Goal: Use online tool/utility

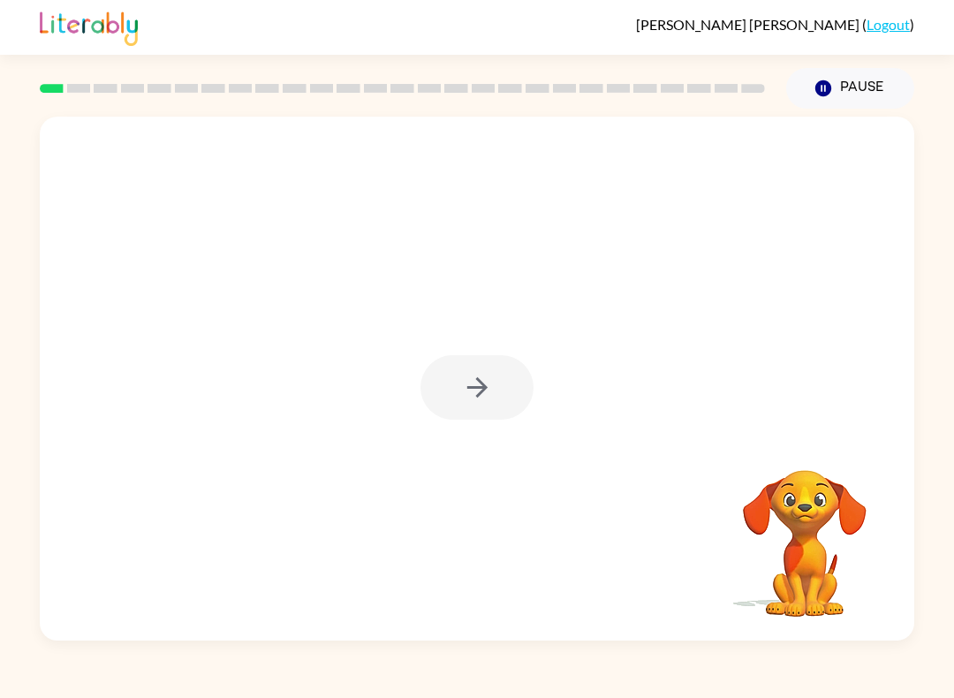
click at [492, 388] on div at bounding box center [476, 387] width 113 height 64
click at [472, 362] on button "button" at bounding box center [476, 387] width 113 height 64
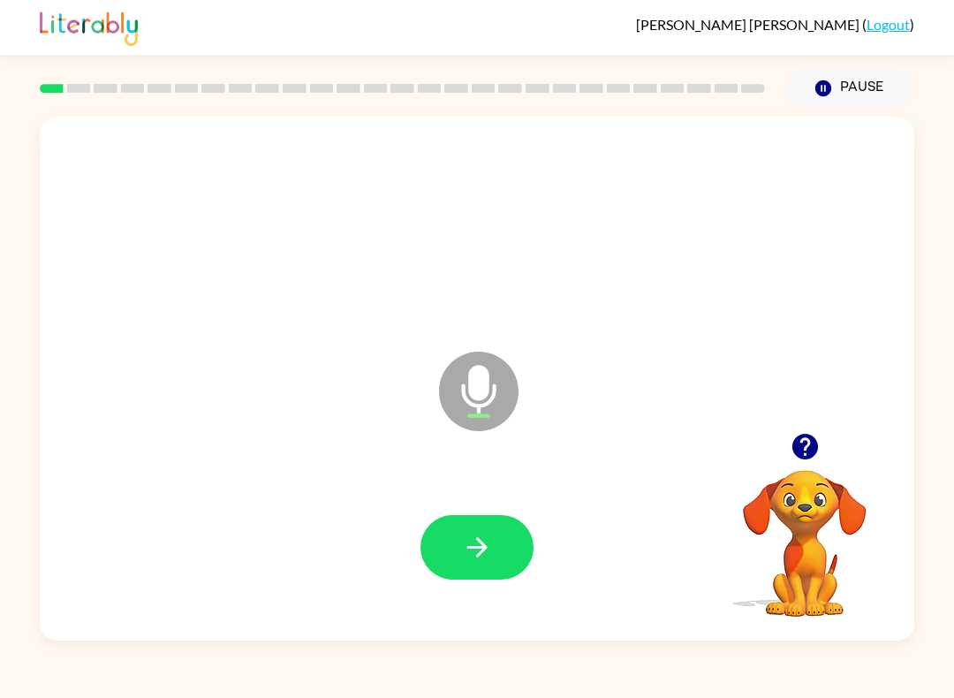
click at [480, 533] on icon "button" at bounding box center [477, 547] width 31 height 31
click at [484, 542] on icon "button" at bounding box center [477, 547] width 31 height 31
click at [479, 548] on icon "button" at bounding box center [476, 547] width 20 height 20
click at [480, 530] on button "button" at bounding box center [476, 547] width 113 height 64
click at [470, 556] on icon "button" at bounding box center [477, 547] width 31 height 31
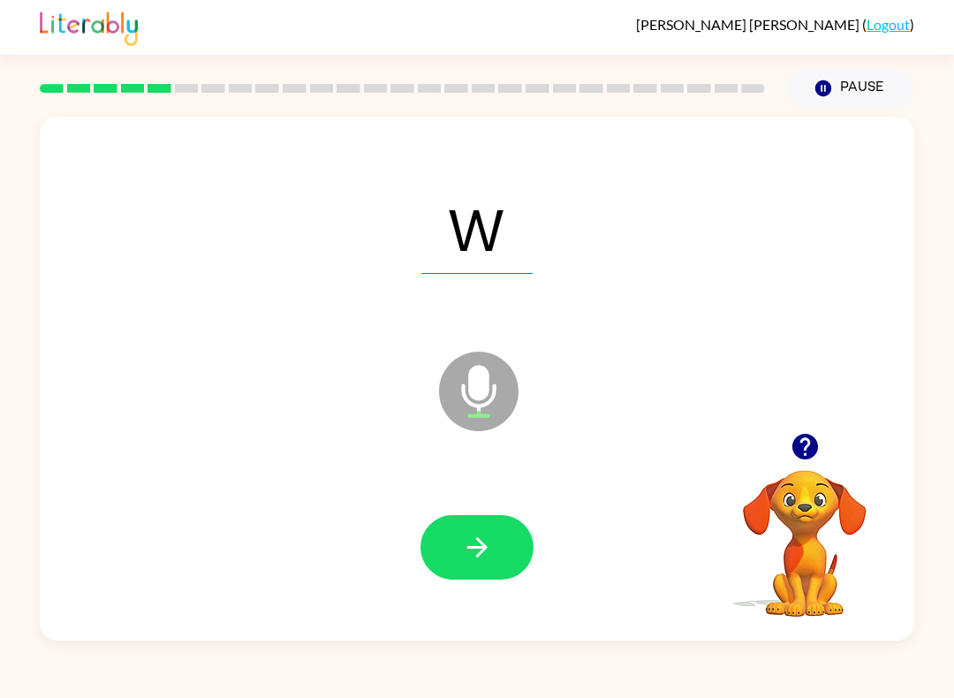
click at [505, 548] on button "button" at bounding box center [476, 547] width 113 height 64
click at [487, 566] on button "button" at bounding box center [476, 547] width 113 height 64
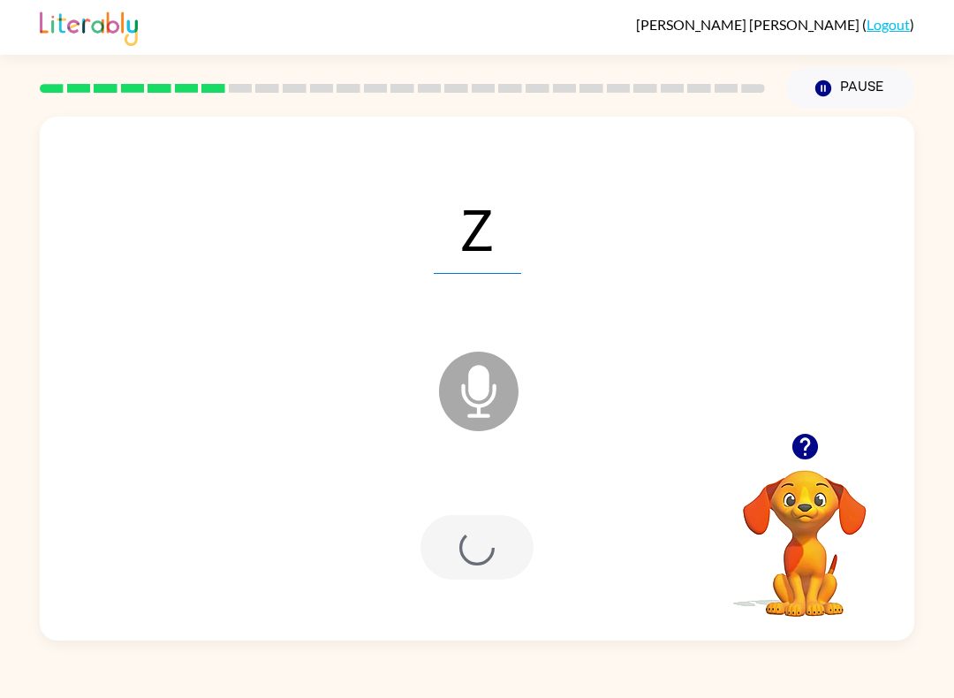
click at [487, 565] on div at bounding box center [476, 547] width 113 height 64
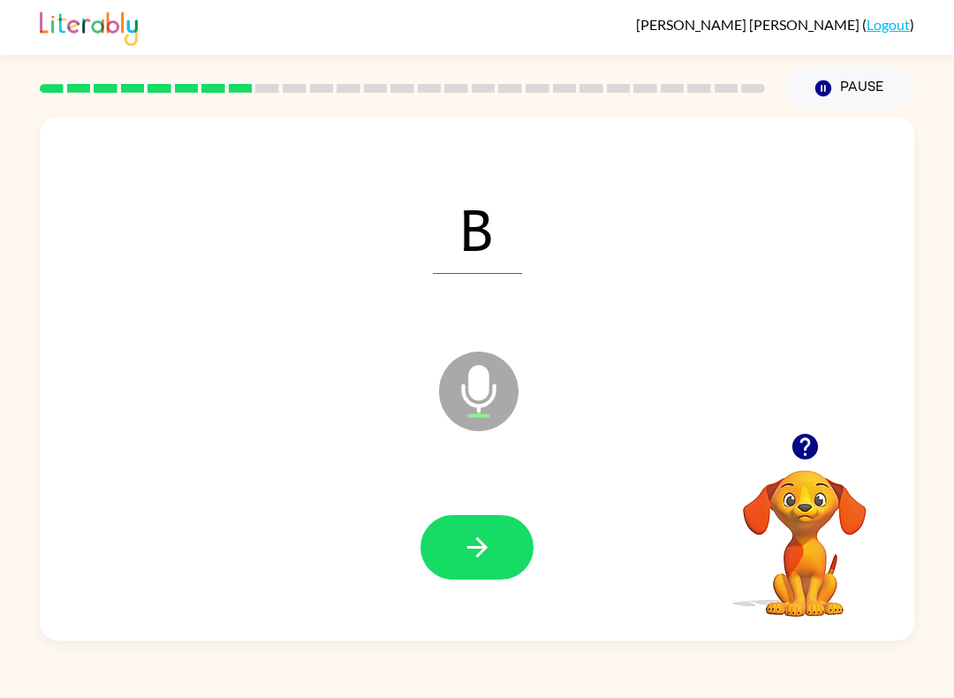
click at [491, 558] on icon "button" at bounding box center [477, 547] width 31 height 31
click at [457, 506] on div at bounding box center [476, 547] width 839 height 151
click at [471, 560] on icon "button" at bounding box center [477, 547] width 31 height 31
click at [529, 562] on button "button" at bounding box center [476, 547] width 113 height 64
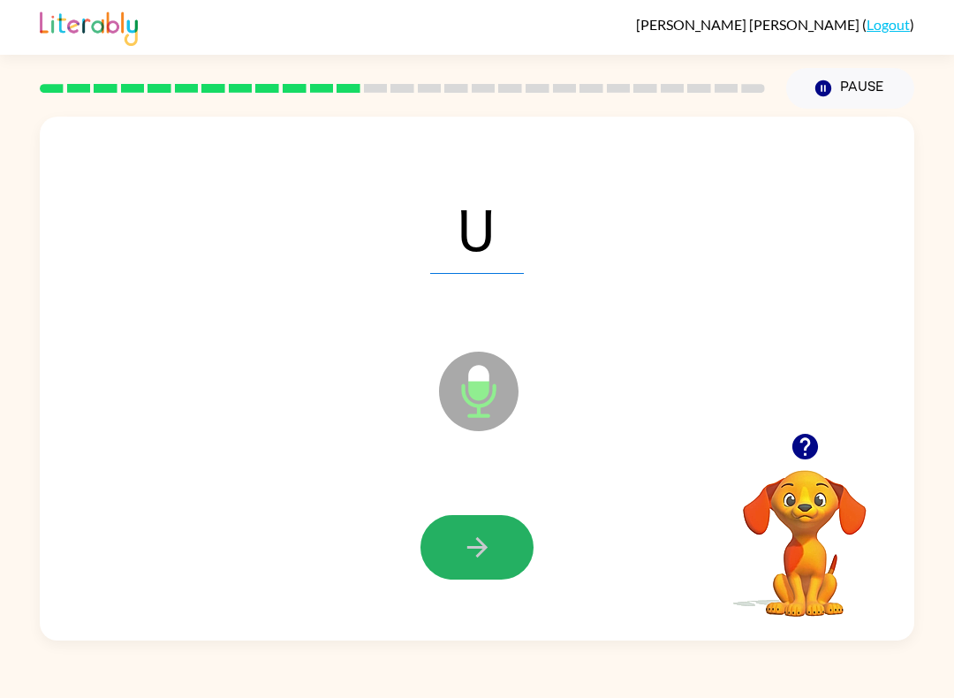
click at [507, 569] on button "button" at bounding box center [476, 547] width 113 height 64
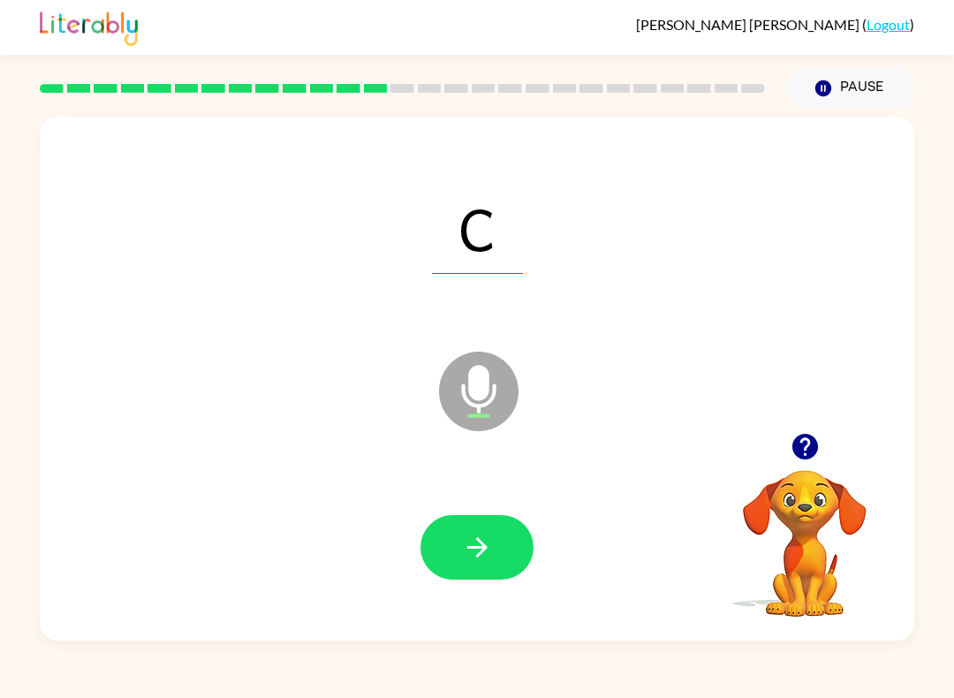
click at [458, 553] on button "button" at bounding box center [476, 547] width 113 height 64
click at [474, 559] on icon "button" at bounding box center [477, 547] width 31 height 31
click at [460, 537] on button "button" at bounding box center [476, 547] width 113 height 64
click at [475, 579] on button "button" at bounding box center [476, 547] width 113 height 64
click at [481, 544] on icon "button" at bounding box center [476, 547] width 20 height 20
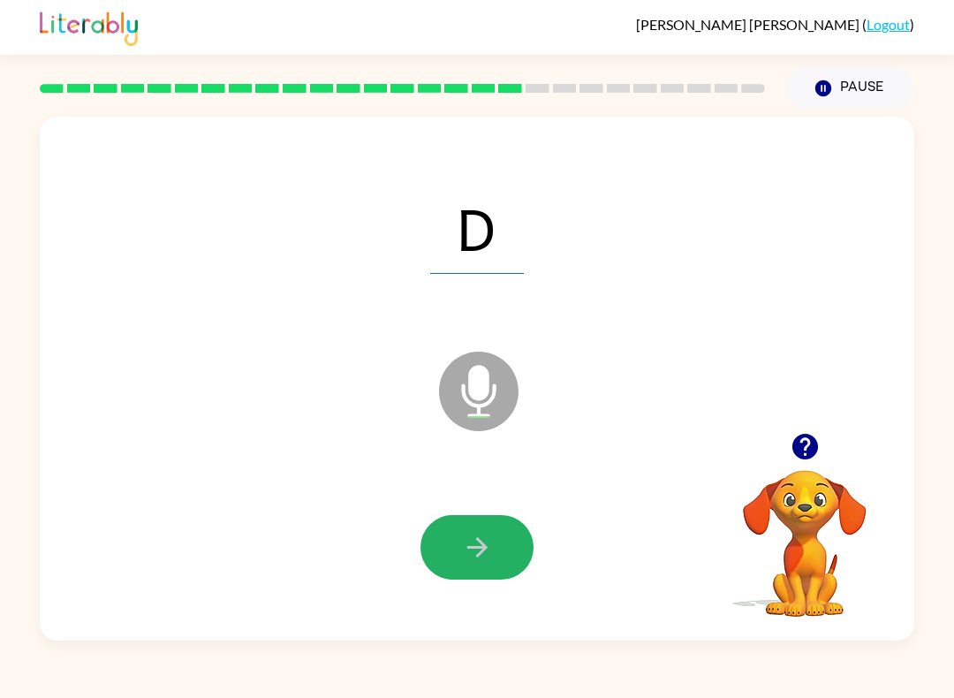
click at [480, 540] on icon "button" at bounding box center [476, 547] width 20 height 20
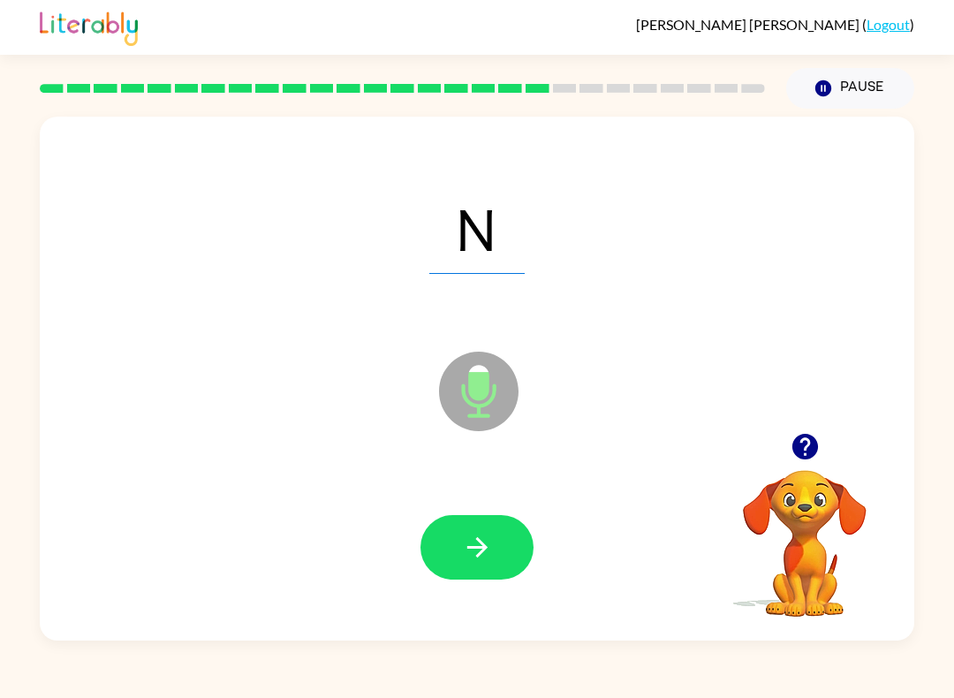
click at [479, 540] on icon "button" at bounding box center [476, 547] width 20 height 20
click at [473, 556] on icon "button" at bounding box center [477, 547] width 31 height 31
click at [459, 545] on button "button" at bounding box center [476, 547] width 113 height 64
click at [471, 579] on button "button" at bounding box center [476, 547] width 113 height 64
click at [463, 537] on icon "button" at bounding box center [477, 547] width 31 height 31
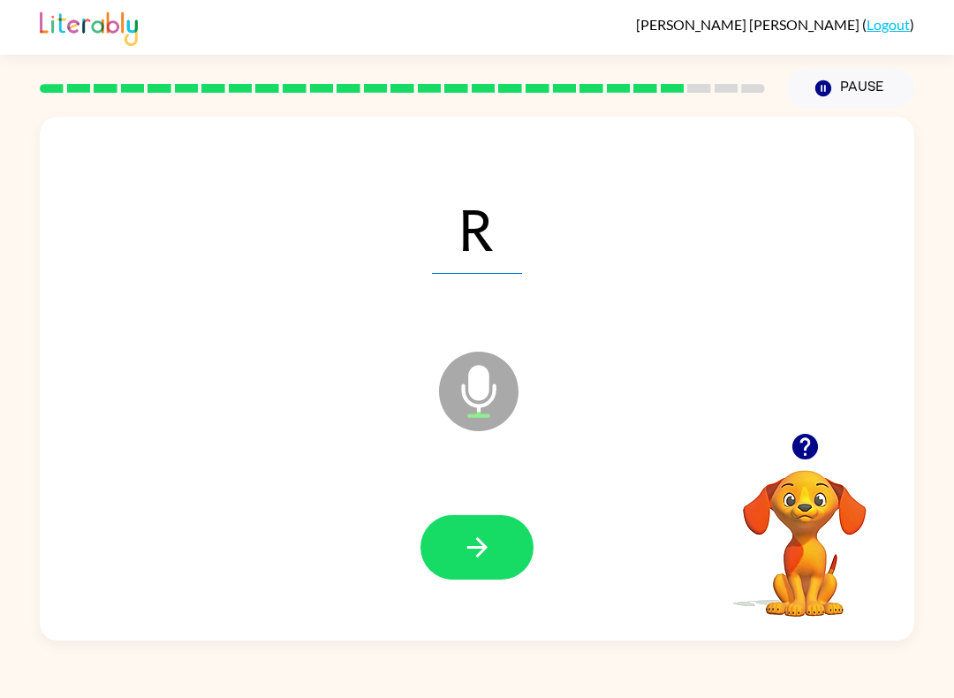
click at [460, 545] on button "button" at bounding box center [476, 547] width 113 height 64
click at [495, 538] on button "button" at bounding box center [476, 547] width 113 height 64
click at [474, 564] on button "button" at bounding box center [476, 547] width 113 height 64
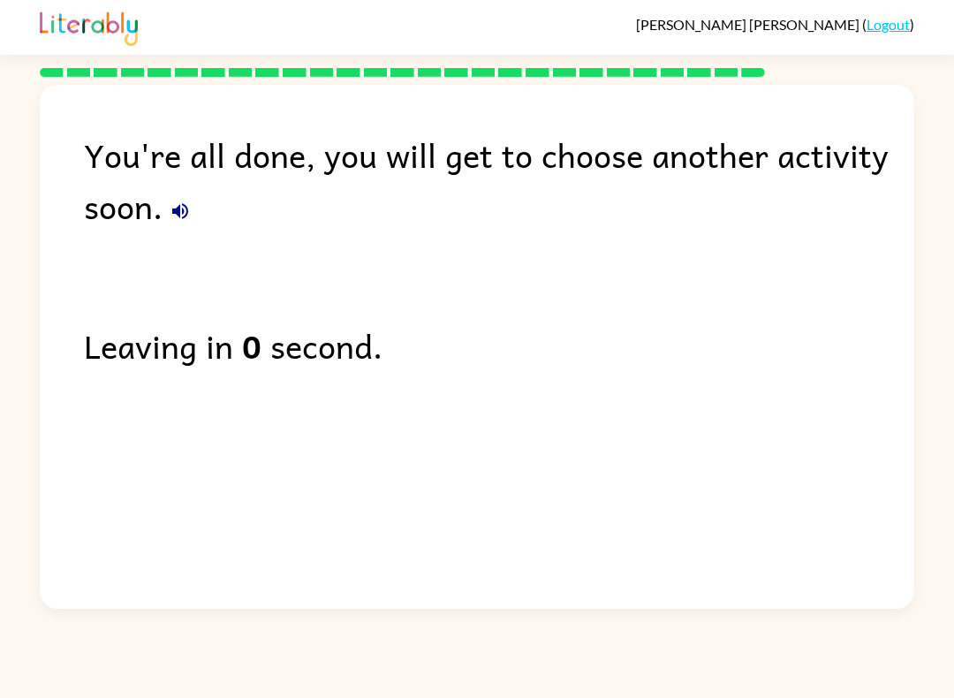
click at [278, 357] on div "Leaving in 0 second." at bounding box center [499, 345] width 830 height 51
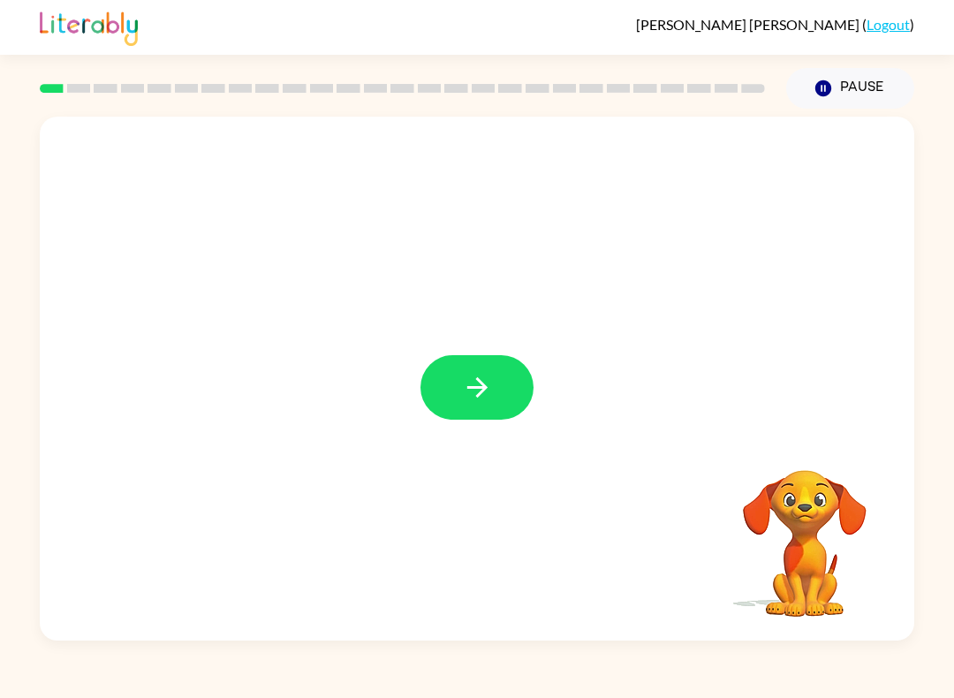
click at [486, 396] on icon "button" at bounding box center [477, 387] width 31 height 31
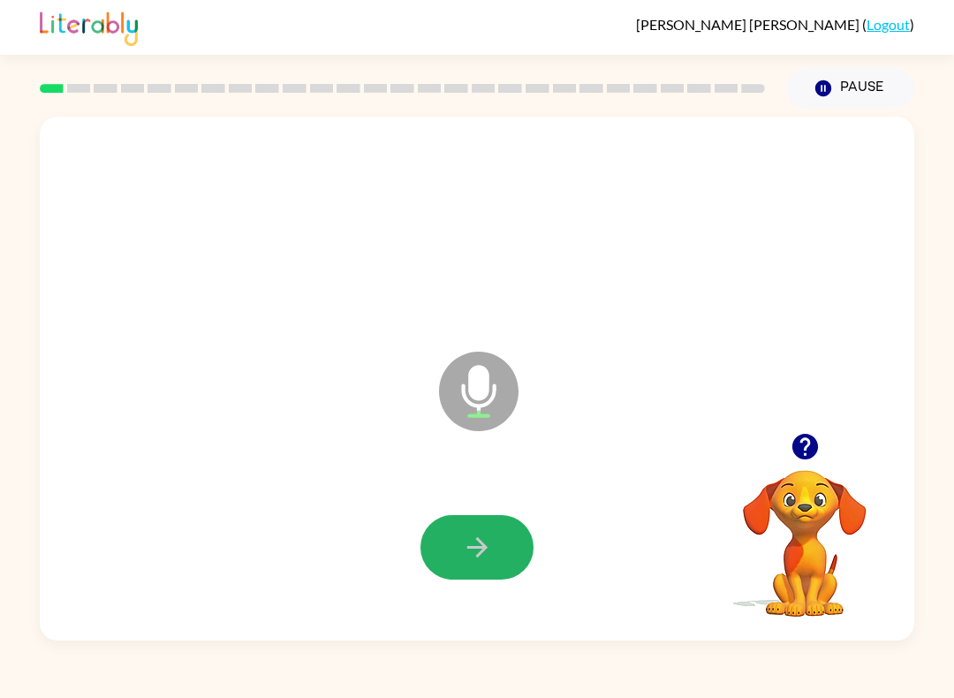
click at [456, 534] on button "button" at bounding box center [476, 547] width 113 height 64
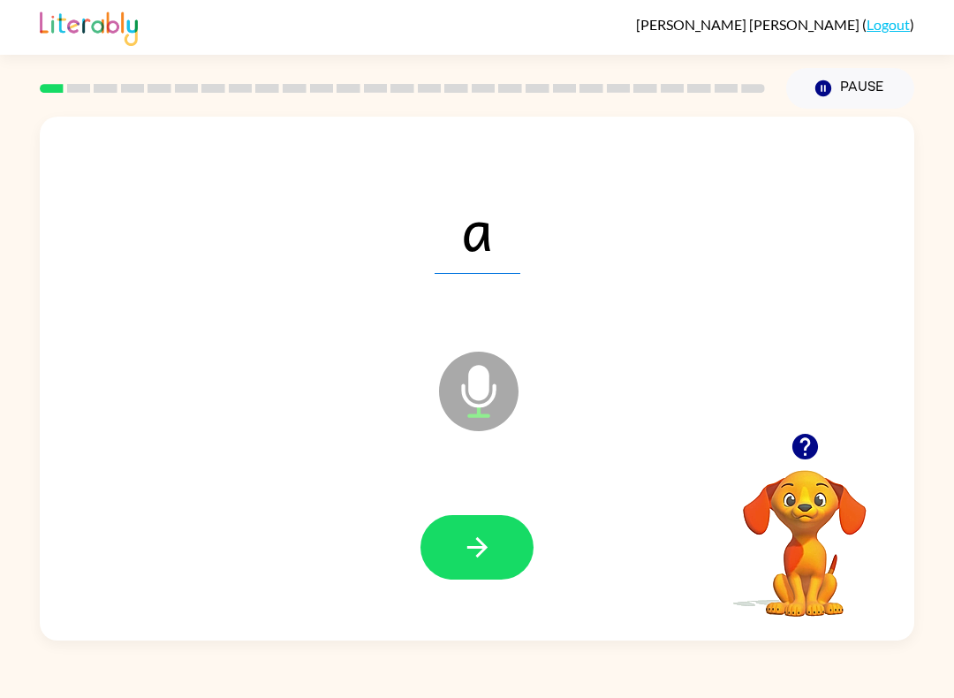
click at [461, 572] on button "button" at bounding box center [476, 547] width 113 height 64
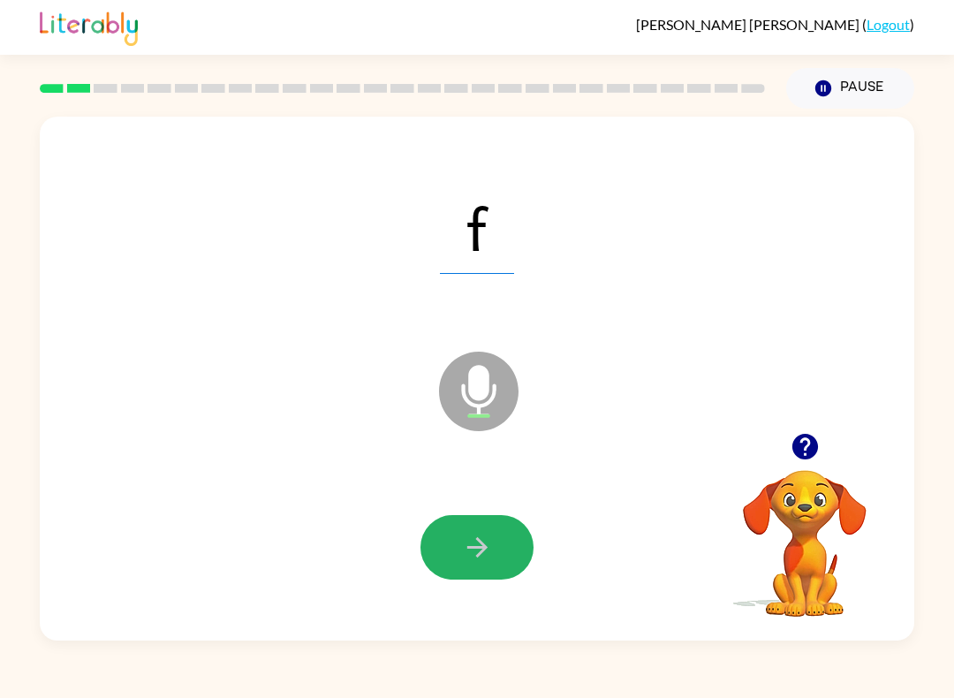
click at [444, 549] on button "button" at bounding box center [476, 547] width 113 height 64
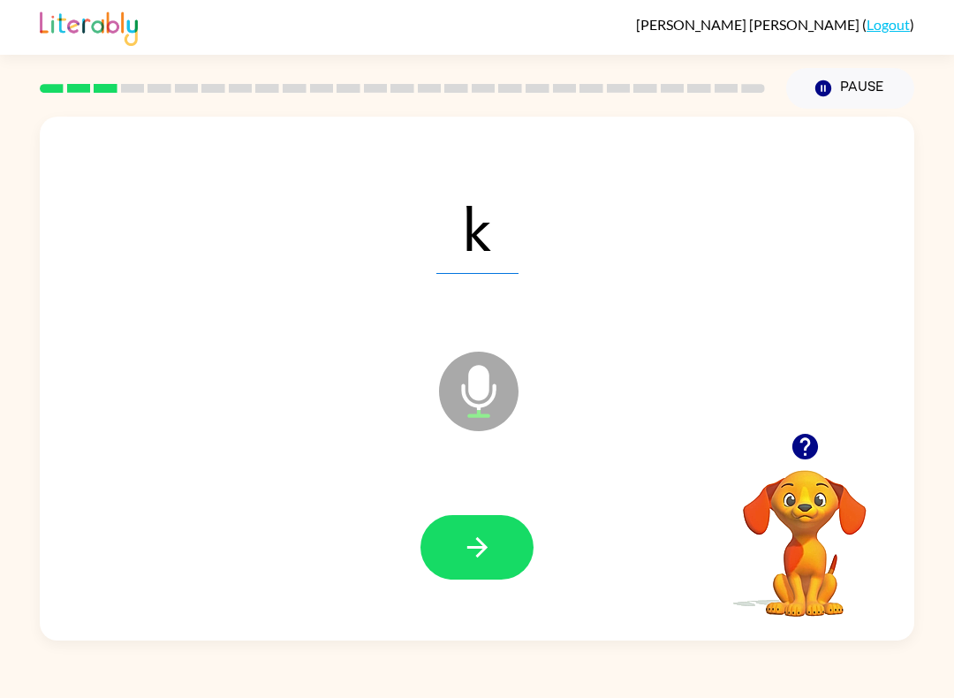
click at [482, 556] on icon "button" at bounding box center [477, 547] width 31 height 31
click at [531, 542] on button "button" at bounding box center [476, 547] width 113 height 64
click at [497, 552] on button "button" at bounding box center [476, 547] width 113 height 64
click at [456, 533] on button "button" at bounding box center [476, 547] width 113 height 64
click at [491, 560] on icon "button" at bounding box center [477, 547] width 31 height 31
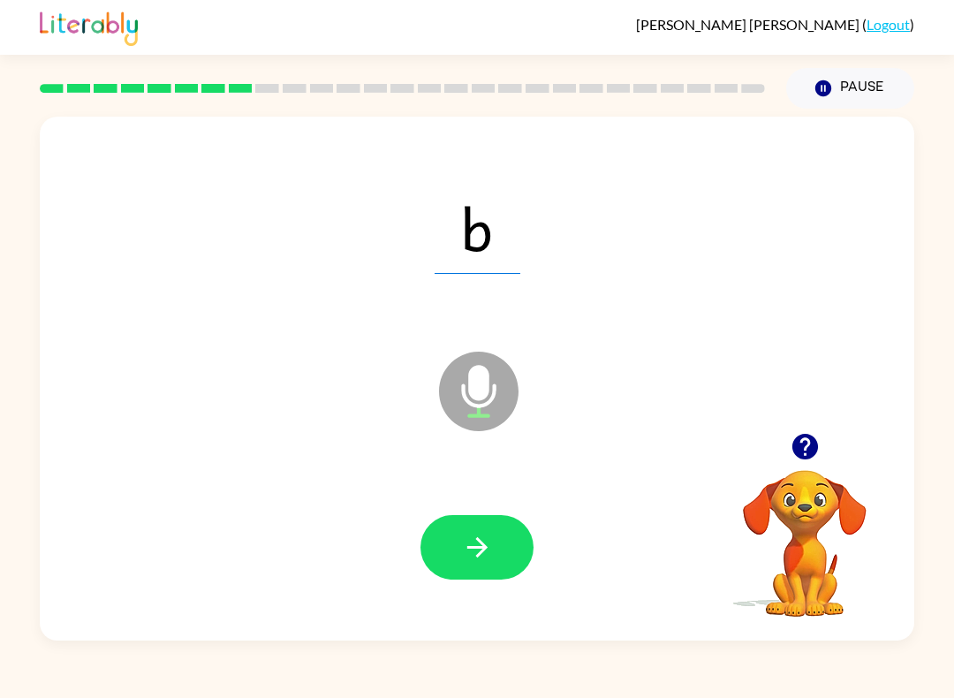
click at [490, 556] on icon "button" at bounding box center [477, 547] width 31 height 31
click at [453, 523] on button "button" at bounding box center [476, 547] width 113 height 64
click at [523, 524] on button "button" at bounding box center [476, 547] width 113 height 64
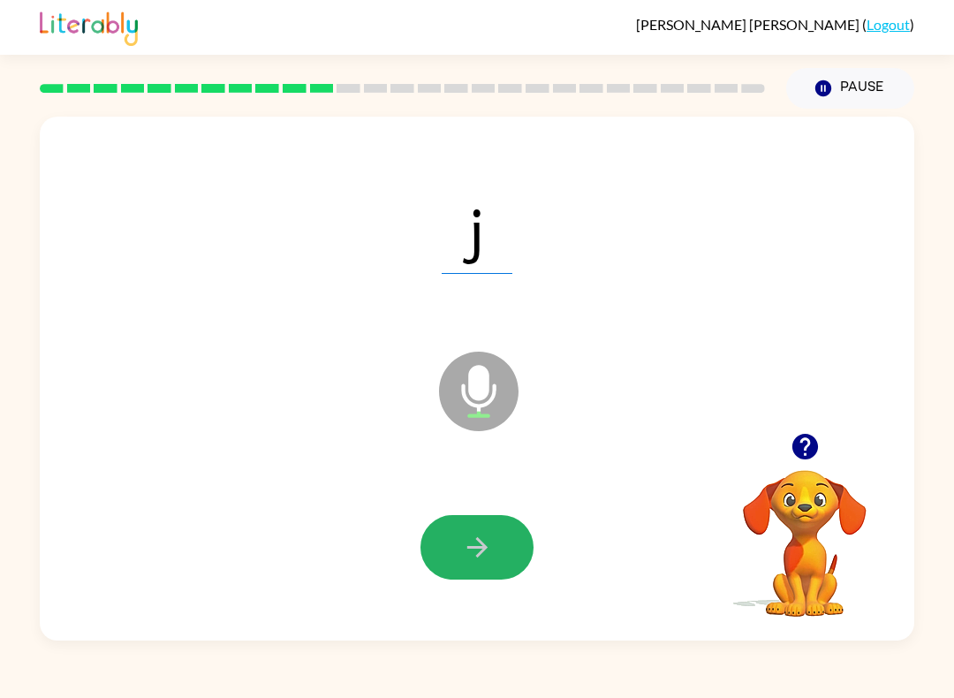
click at [491, 536] on icon "button" at bounding box center [477, 547] width 31 height 31
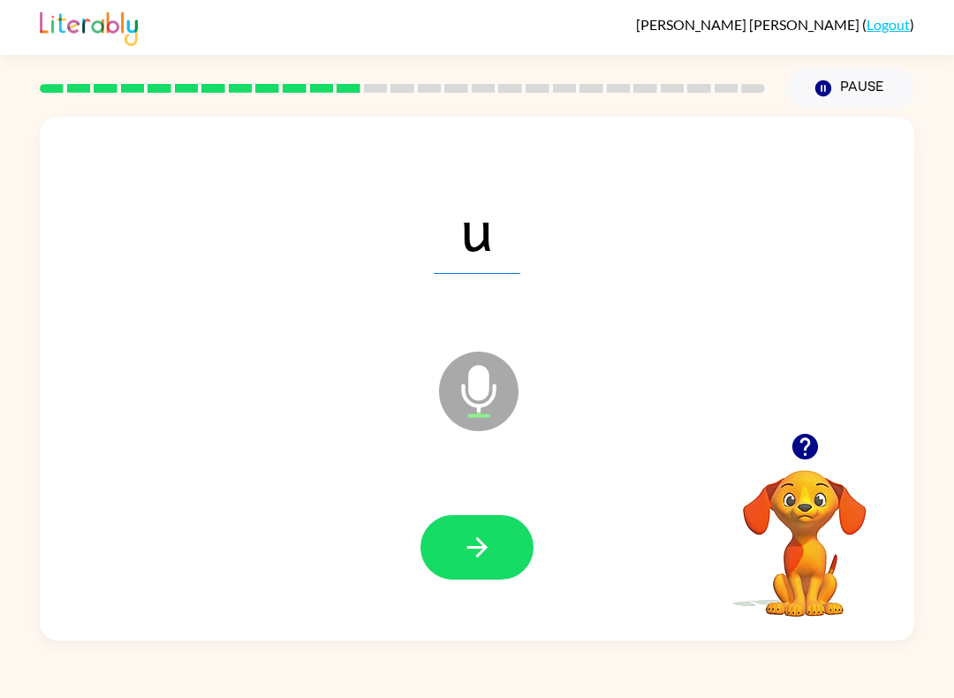
click at [474, 563] on button "button" at bounding box center [476, 547] width 113 height 64
click at [460, 528] on button "button" at bounding box center [476, 547] width 113 height 64
click at [480, 549] on icon "button" at bounding box center [477, 547] width 31 height 31
click at [442, 555] on button "button" at bounding box center [476, 547] width 113 height 64
click at [450, 536] on button "button" at bounding box center [476, 547] width 113 height 64
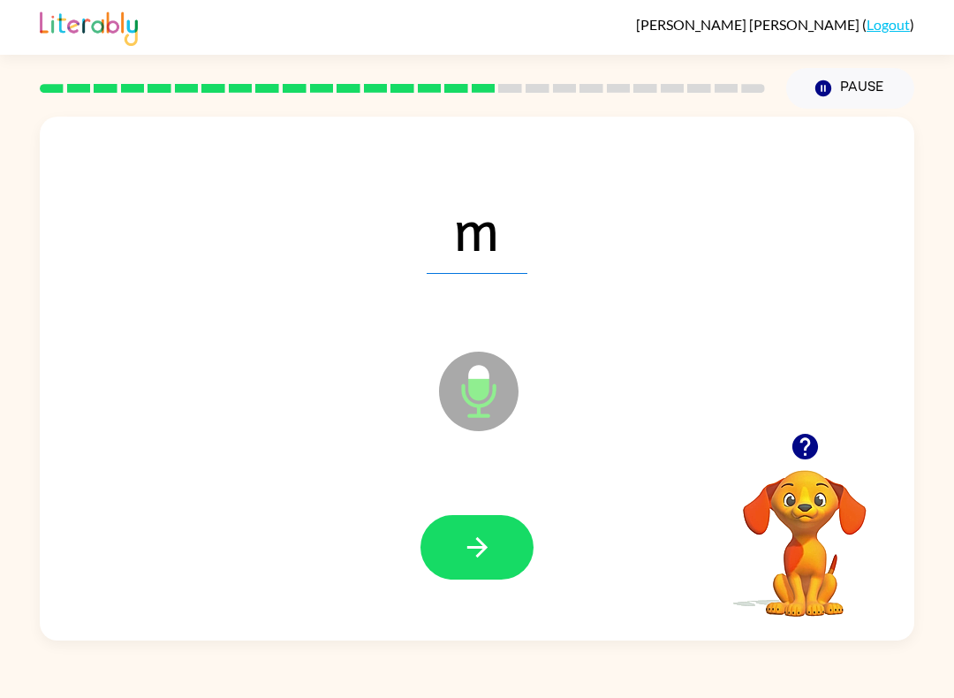
click at [507, 542] on button "button" at bounding box center [476, 547] width 113 height 64
click at [480, 552] on icon "button" at bounding box center [477, 547] width 31 height 31
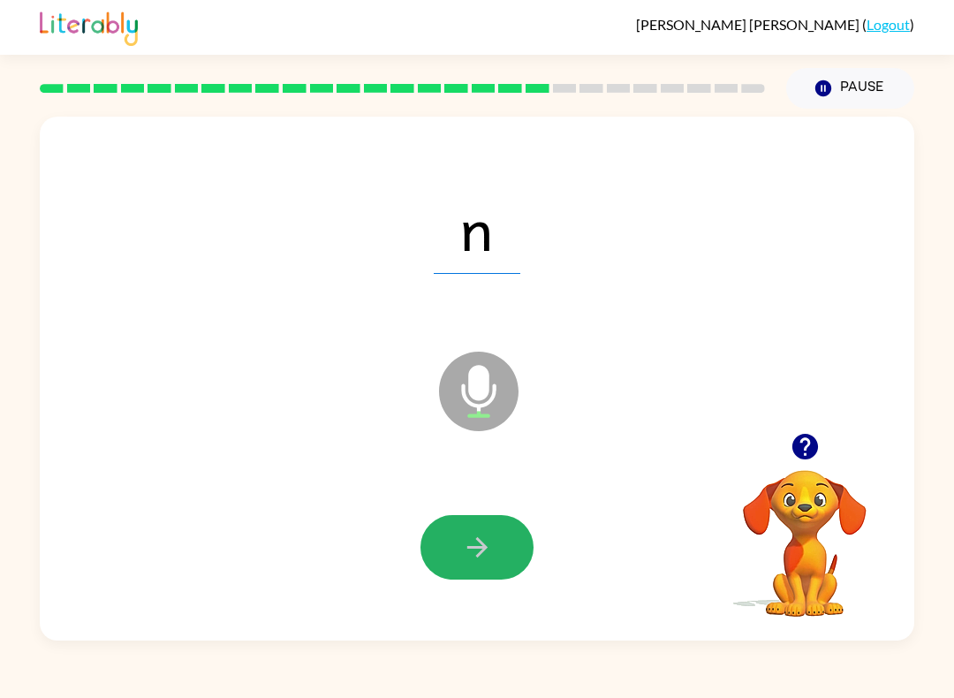
click at [462, 536] on icon "button" at bounding box center [477, 547] width 31 height 31
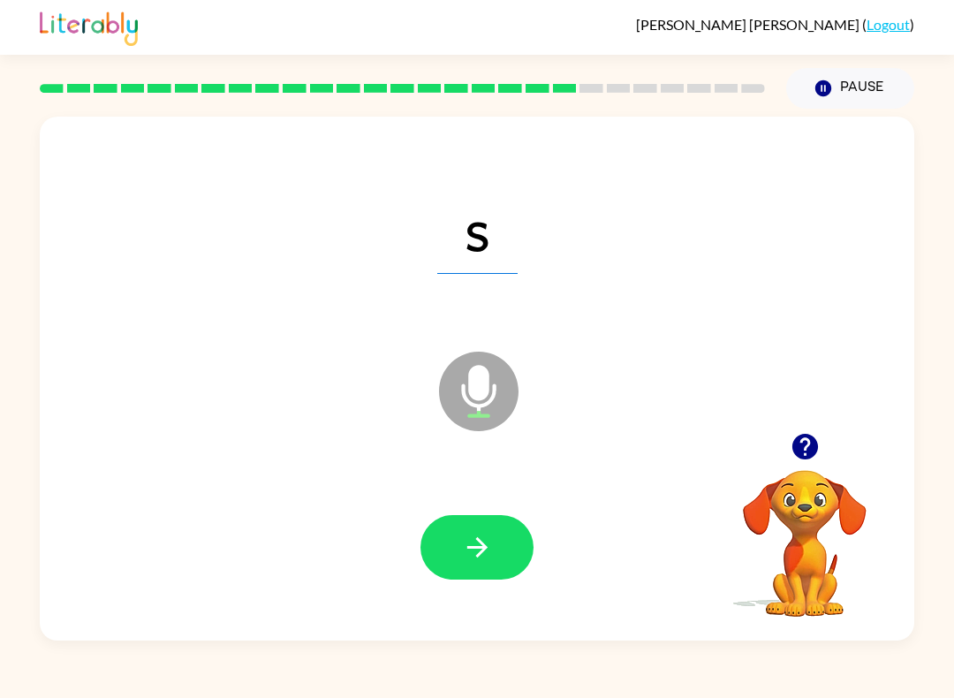
click at [480, 540] on icon "button" at bounding box center [476, 547] width 20 height 20
click at [470, 540] on icon "button" at bounding box center [477, 547] width 31 height 31
click at [484, 552] on icon "button" at bounding box center [477, 547] width 31 height 31
click at [486, 562] on icon "button" at bounding box center [477, 547] width 31 height 31
click at [544, 535] on div at bounding box center [476, 547] width 839 height 151
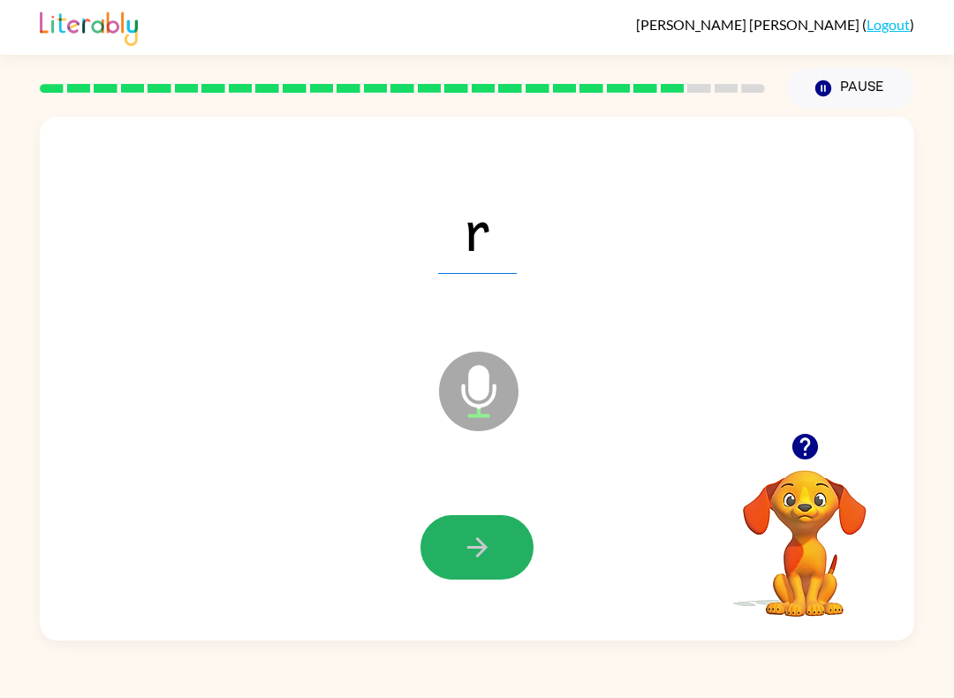
click at [490, 549] on icon "button" at bounding box center [477, 547] width 31 height 31
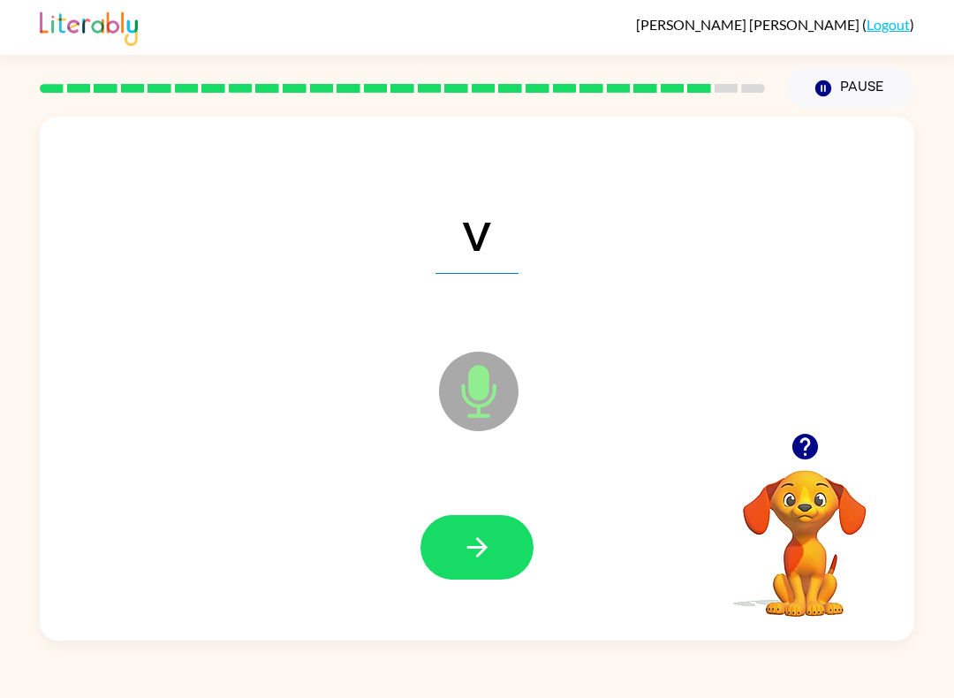
click at [480, 554] on icon "button" at bounding box center [476, 547] width 20 height 20
click at [499, 539] on button "button" at bounding box center [476, 547] width 113 height 64
